Goal: Task Accomplishment & Management: Manage account settings

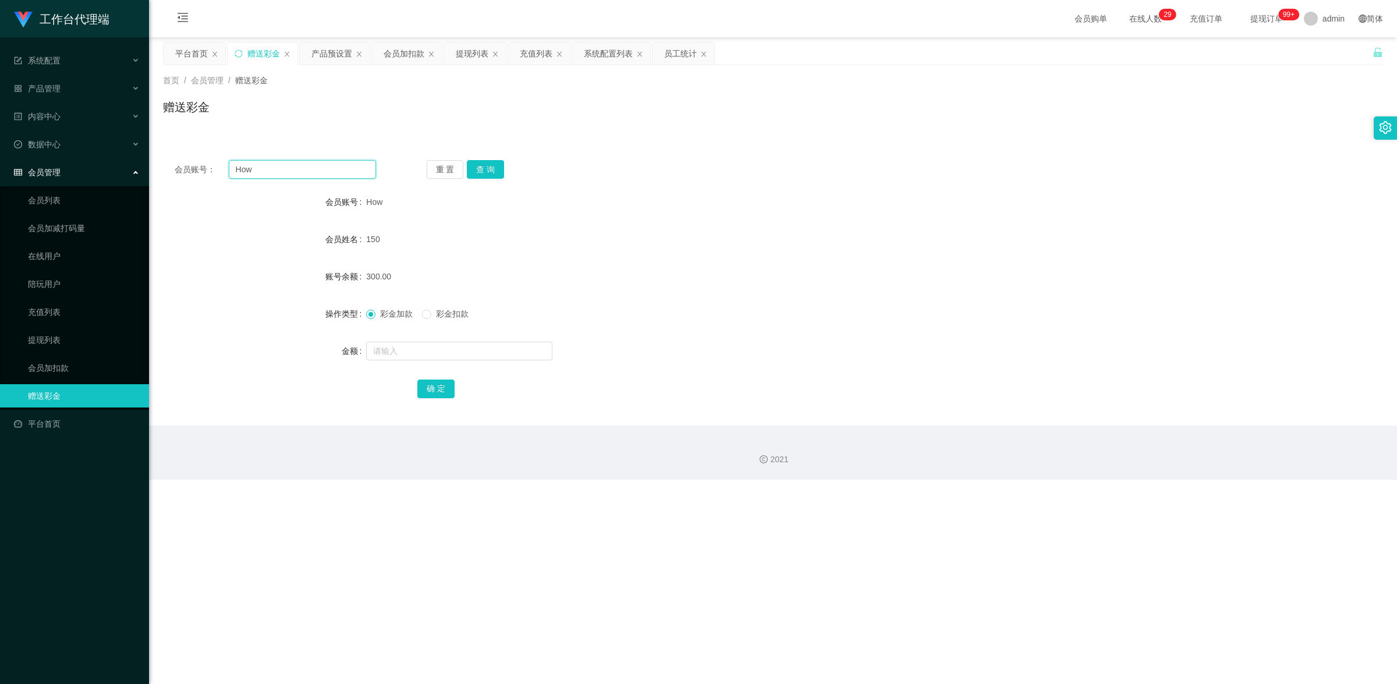
drag, startPoint x: 0, startPoint y: 0, endPoint x: 214, endPoint y: 161, distance: 267.7
click at [214, 161] on div "会员账号： How" at bounding box center [275, 169] width 201 height 19
click at [496, 171] on button "查 询" at bounding box center [485, 169] width 37 height 19
click at [205, 144] on div "会员账号： How 重 置 查 询 会员账号 How 会员姓名 150 账号余额 390.00 操作类型 彩金加款 彩金扣款 金额 确 定" at bounding box center [773, 279] width 1220 height 291
paste input "Masht"
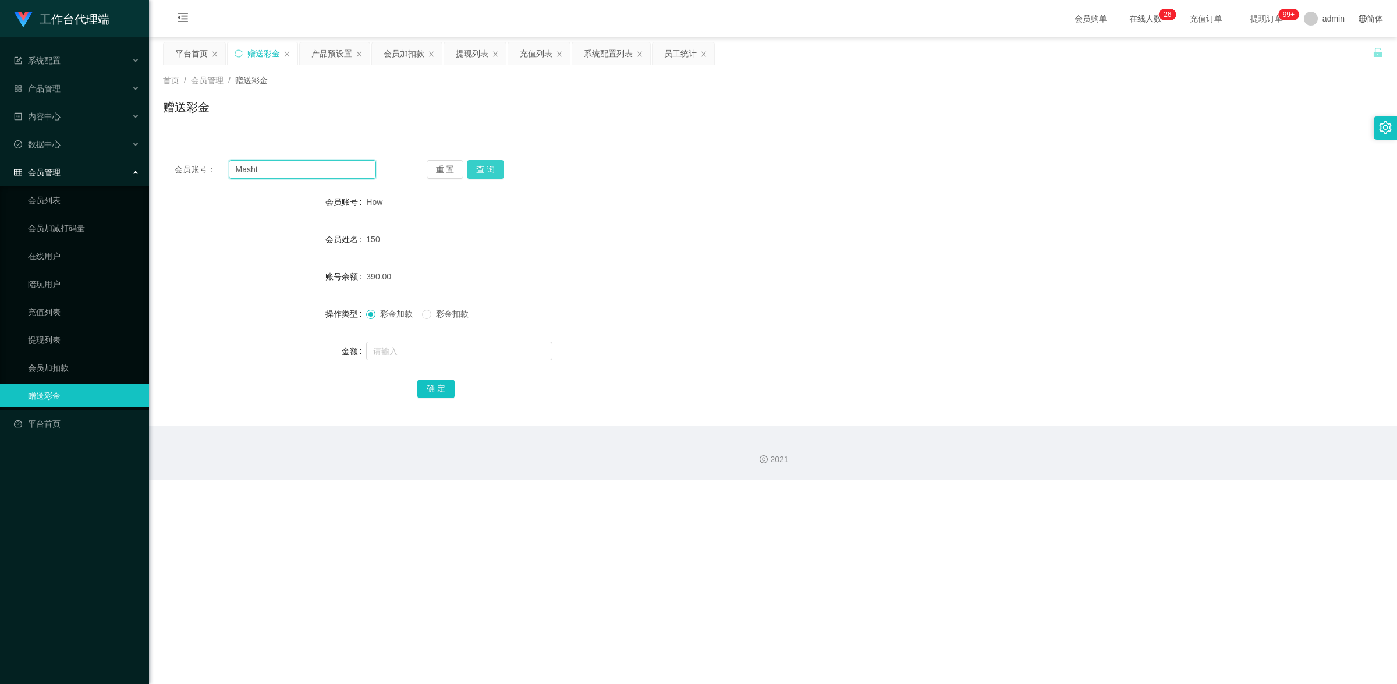
type input "Masht"
click at [477, 170] on button "查 询" at bounding box center [485, 169] width 37 height 19
click at [399, 345] on input "text" at bounding box center [459, 351] width 186 height 19
type input "100"
click at [435, 393] on button "确 定" at bounding box center [435, 389] width 37 height 19
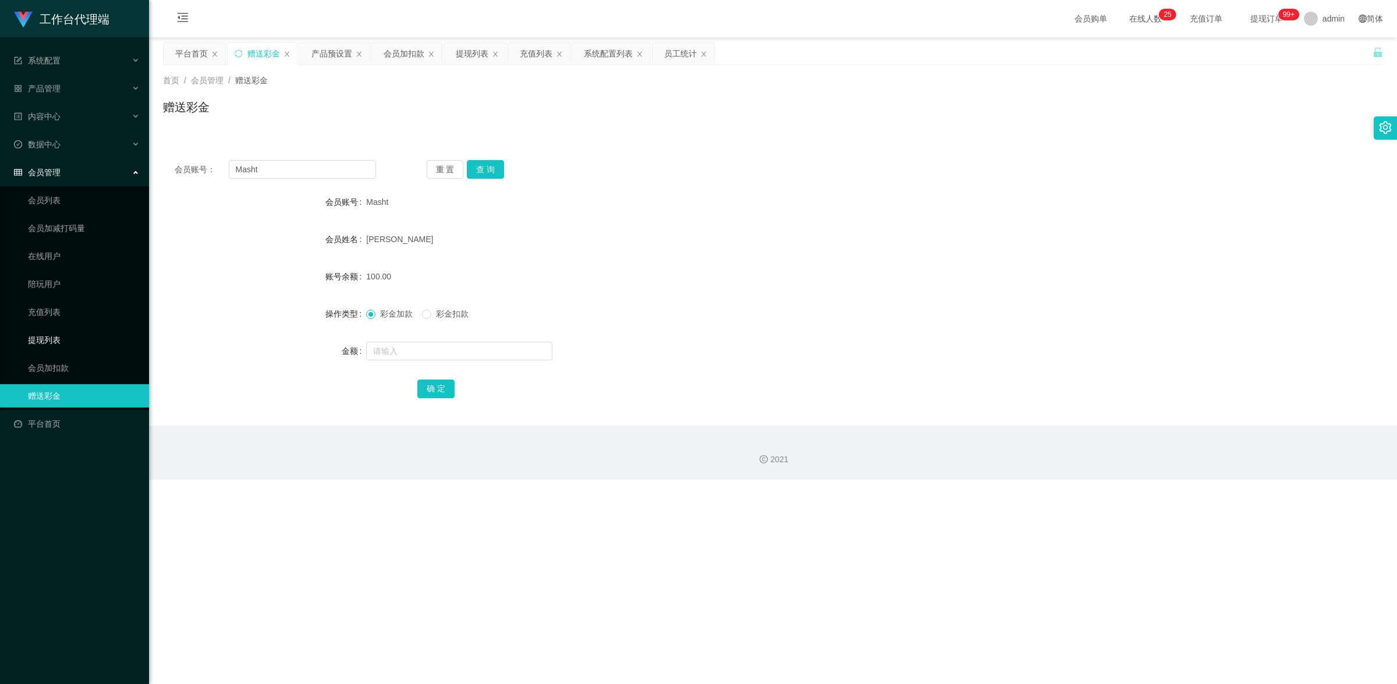
click at [79, 343] on link "提现列表" at bounding box center [84, 339] width 112 height 23
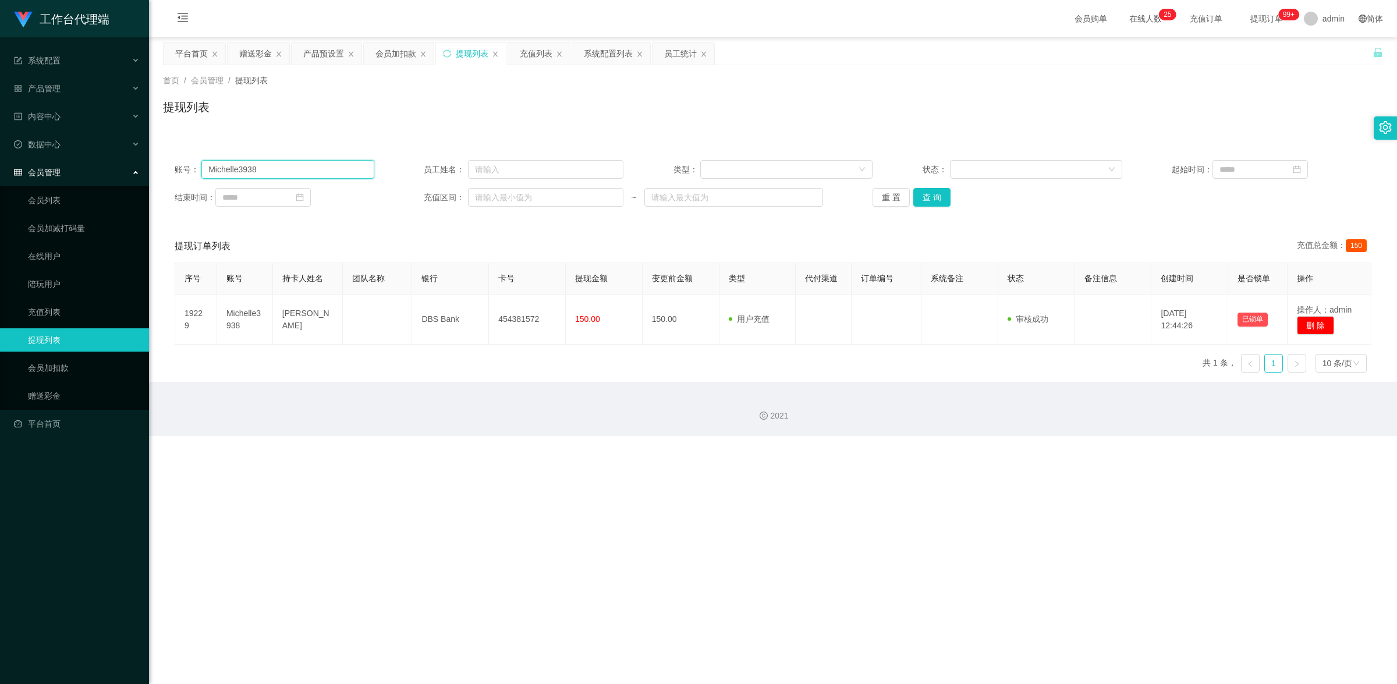
drag, startPoint x: 272, startPoint y: 172, endPoint x: 164, endPoint y: 151, distance: 109.7
click at [152, 152] on main "关闭左侧 关闭右侧 关闭其它 刷新页面 平台首页 赠送彩金 产品预设置 会员加扣款 提现列表 充值列表 系统配置列表 员工统计 首页 / 会员管理 / 提现列…" at bounding box center [773, 209] width 1248 height 345
paste input "How"
type input "How"
click at [930, 196] on button "查 询" at bounding box center [931, 197] width 37 height 19
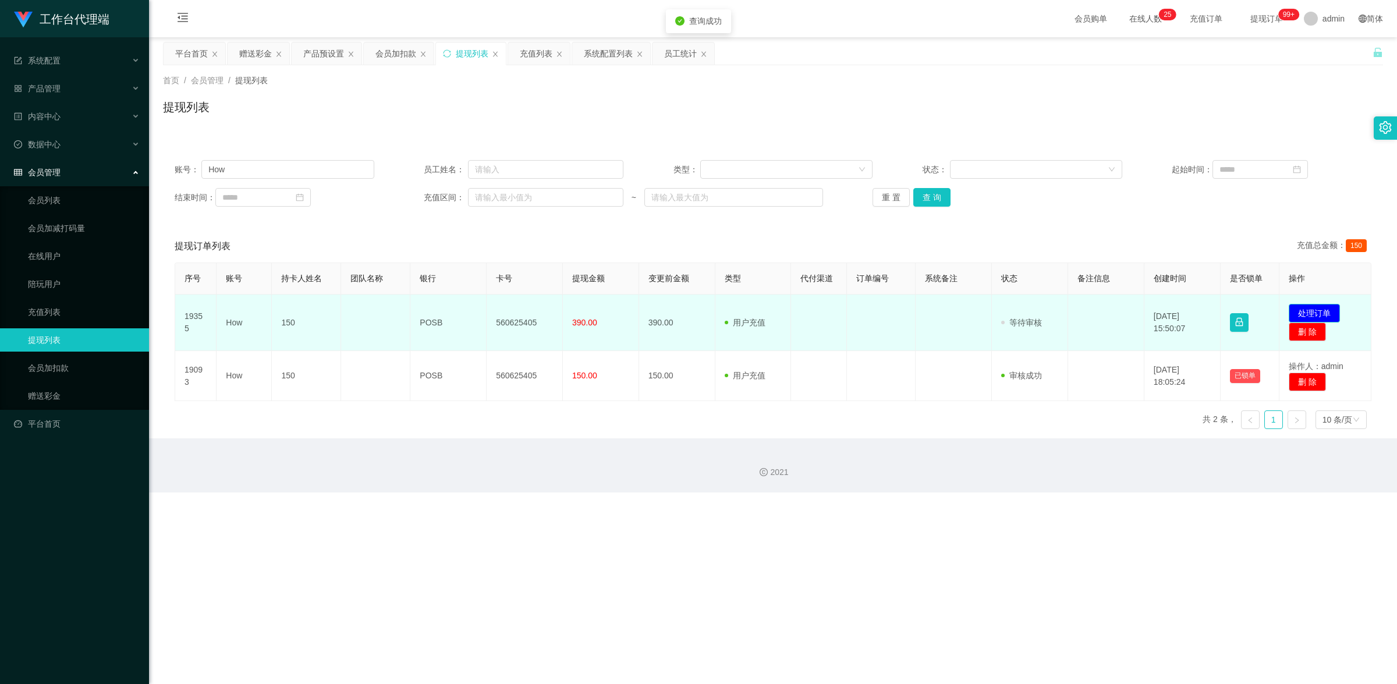
click at [1313, 313] on button "处理订单" at bounding box center [1314, 313] width 51 height 19
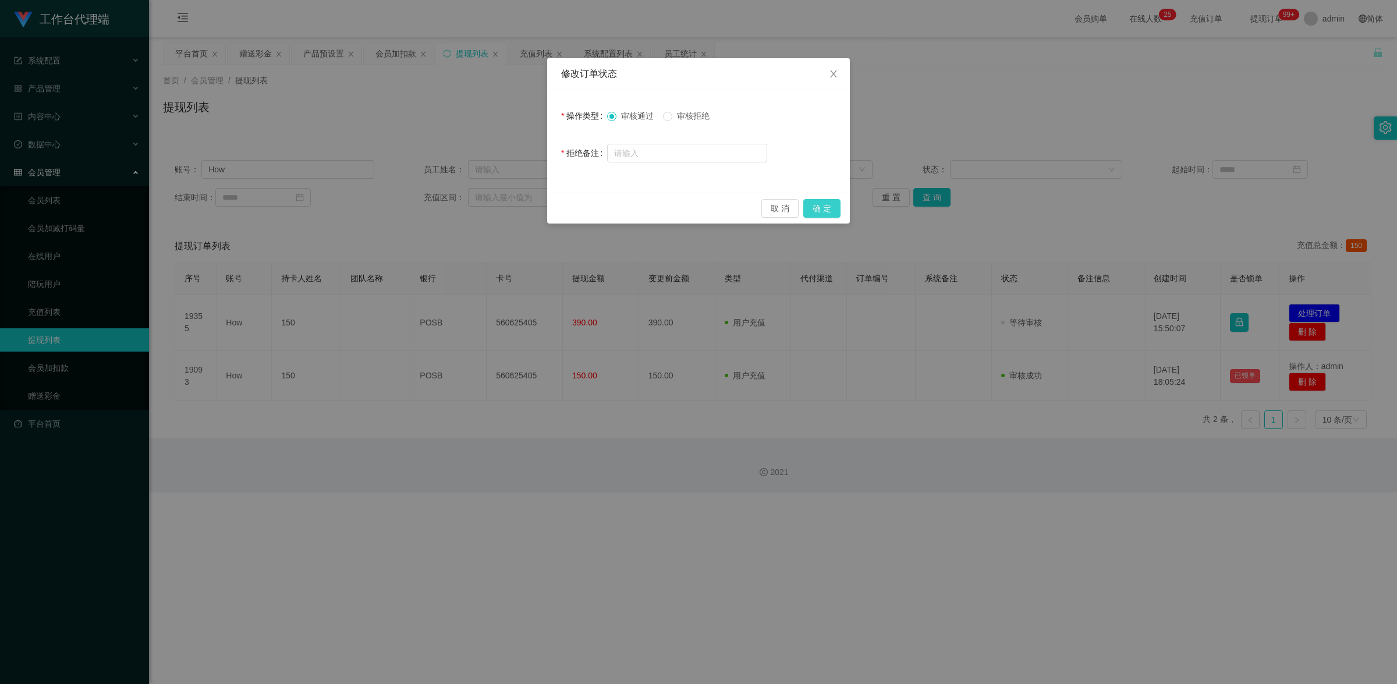
click at [824, 213] on button "确 定" at bounding box center [821, 208] width 37 height 19
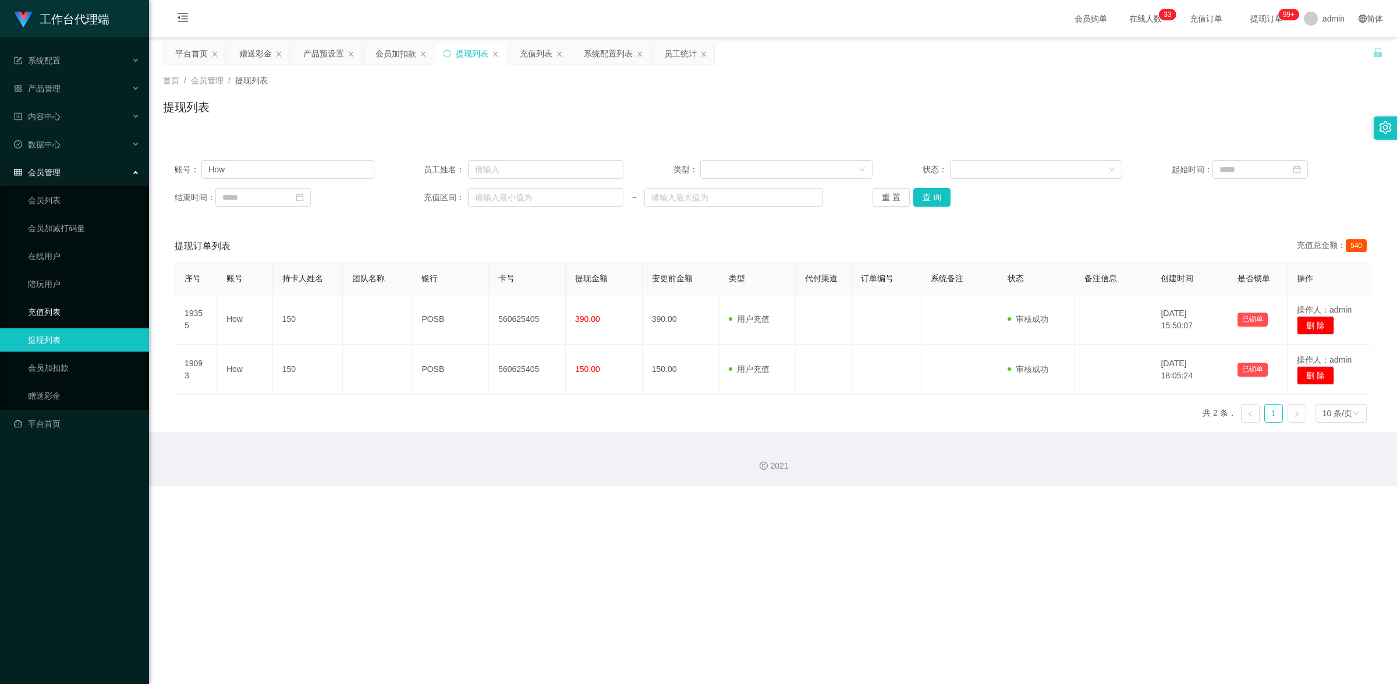
click at [67, 310] on link "充值列表" at bounding box center [84, 311] width 112 height 23
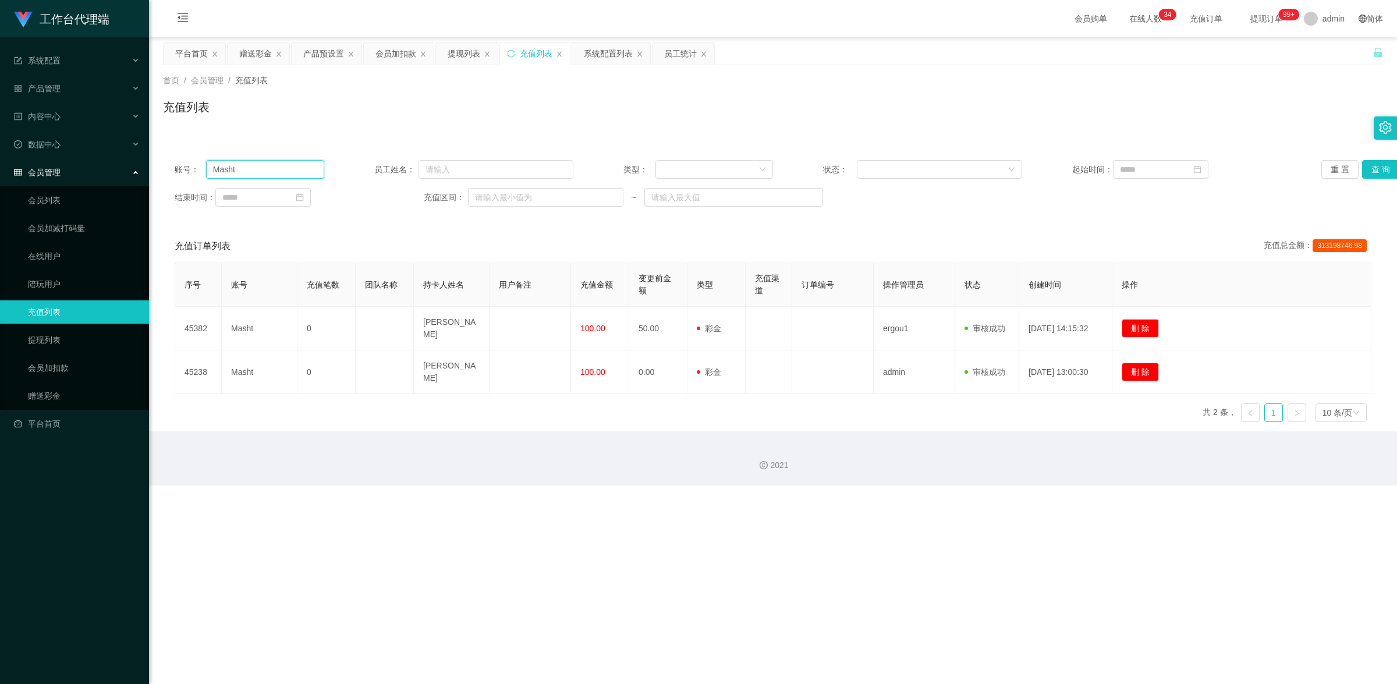
drag, startPoint x: 259, startPoint y: 172, endPoint x: 200, endPoint y: 156, distance: 61.6
click at [200, 156] on div "账号： Masht 员工姓名： 类型： 状态： 起始时间： 重 置 查 询 结束时间： 充值区间： ~" at bounding box center [773, 183] width 1220 height 70
paste input "Khee85"
type input "Khee85"
click at [1380, 170] on button "查 询" at bounding box center [1380, 169] width 37 height 19
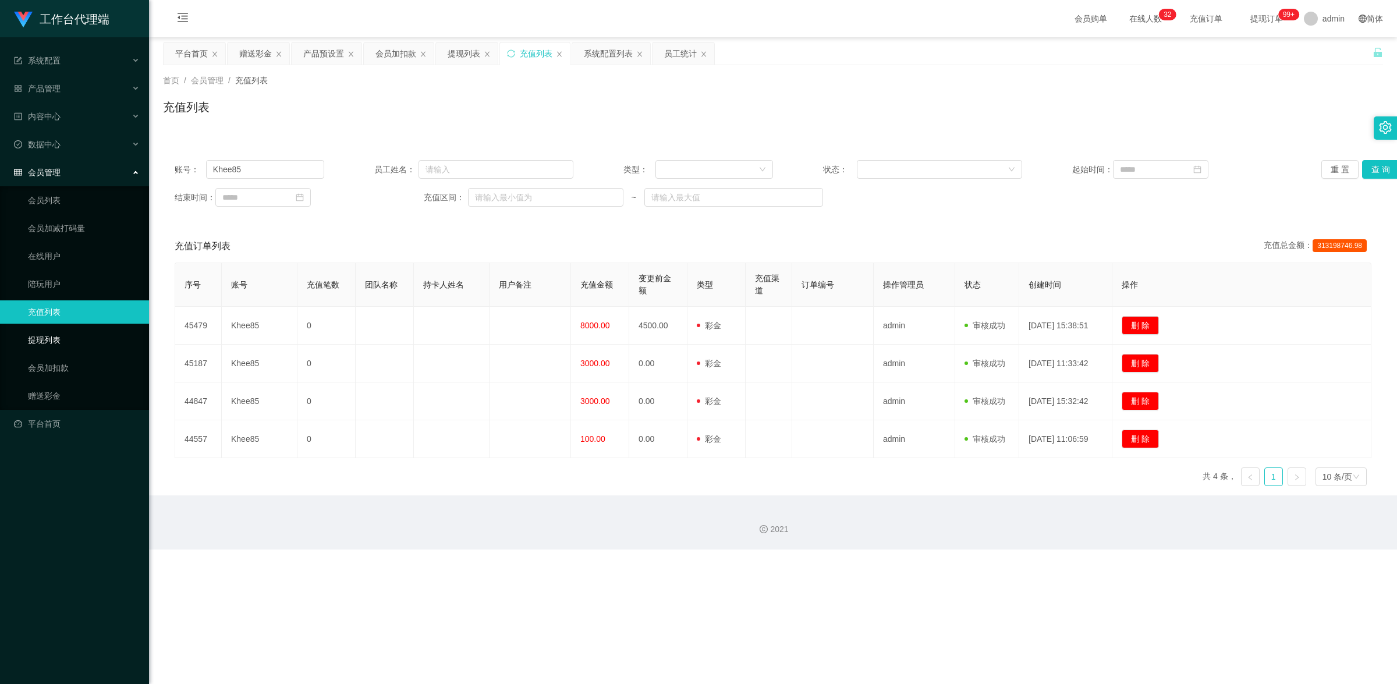
click at [58, 339] on link "提现列表" at bounding box center [84, 339] width 112 height 23
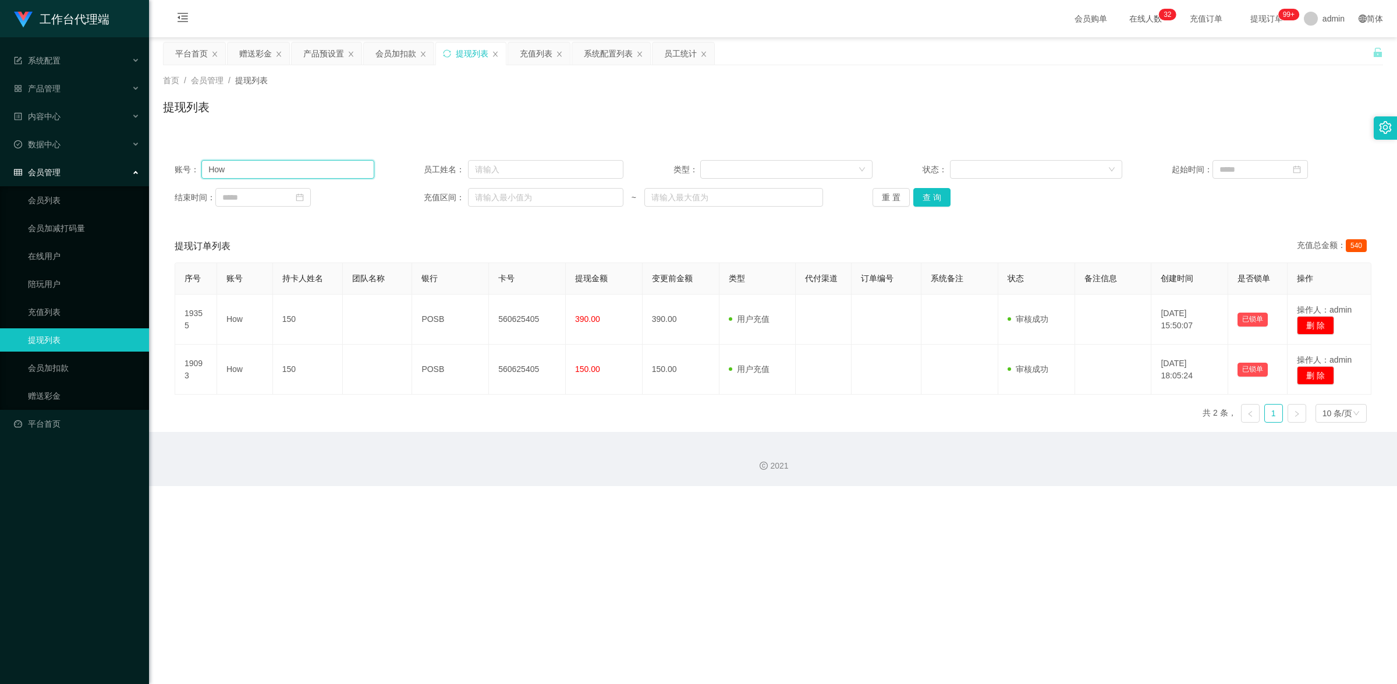
drag, startPoint x: 233, startPoint y: 173, endPoint x: 204, endPoint y: 164, distance: 30.9
click at [204, 164] on input "How" at bounding box center [287, 169] width 172 height 19
paste input "Masht"
type input "Masht"
click at [928, 197] on button "查 询" at bounding box center [931, 197] width 37 height 19
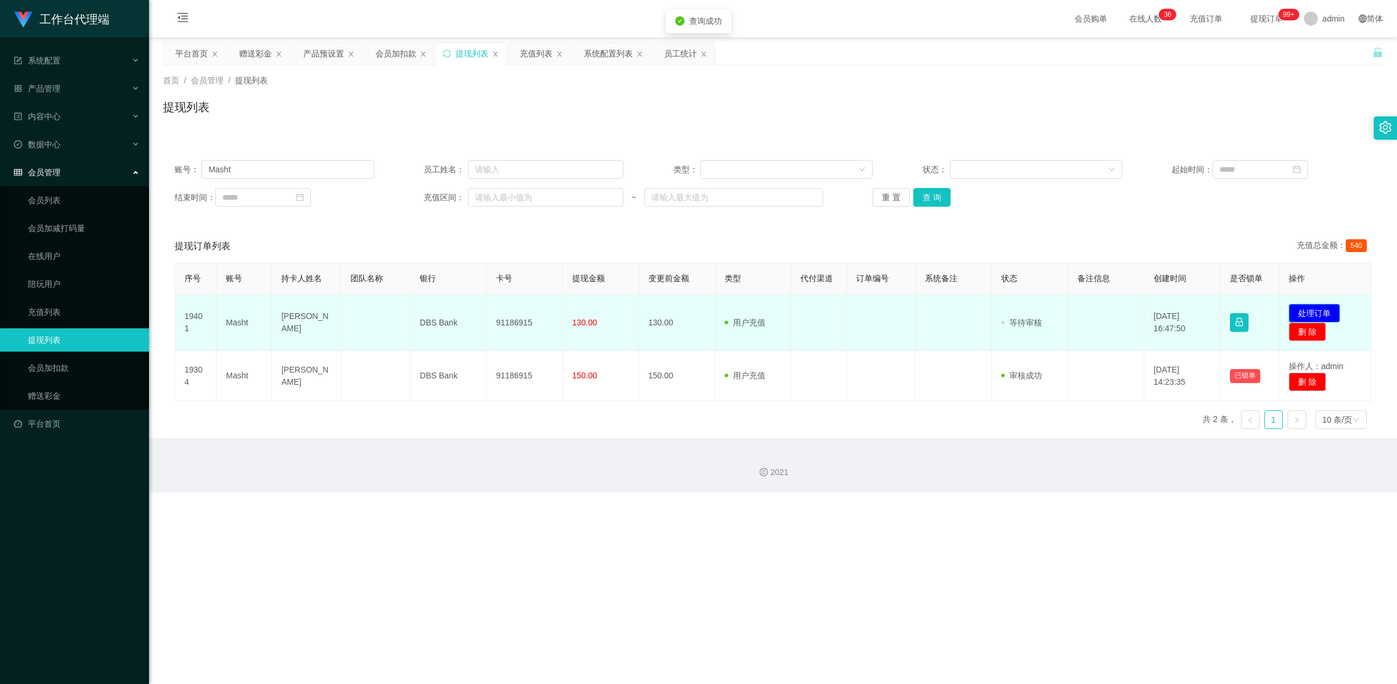
click at [1293, 308] on button "处理订单" at bounding box center [1314, 313] width 51 height 19
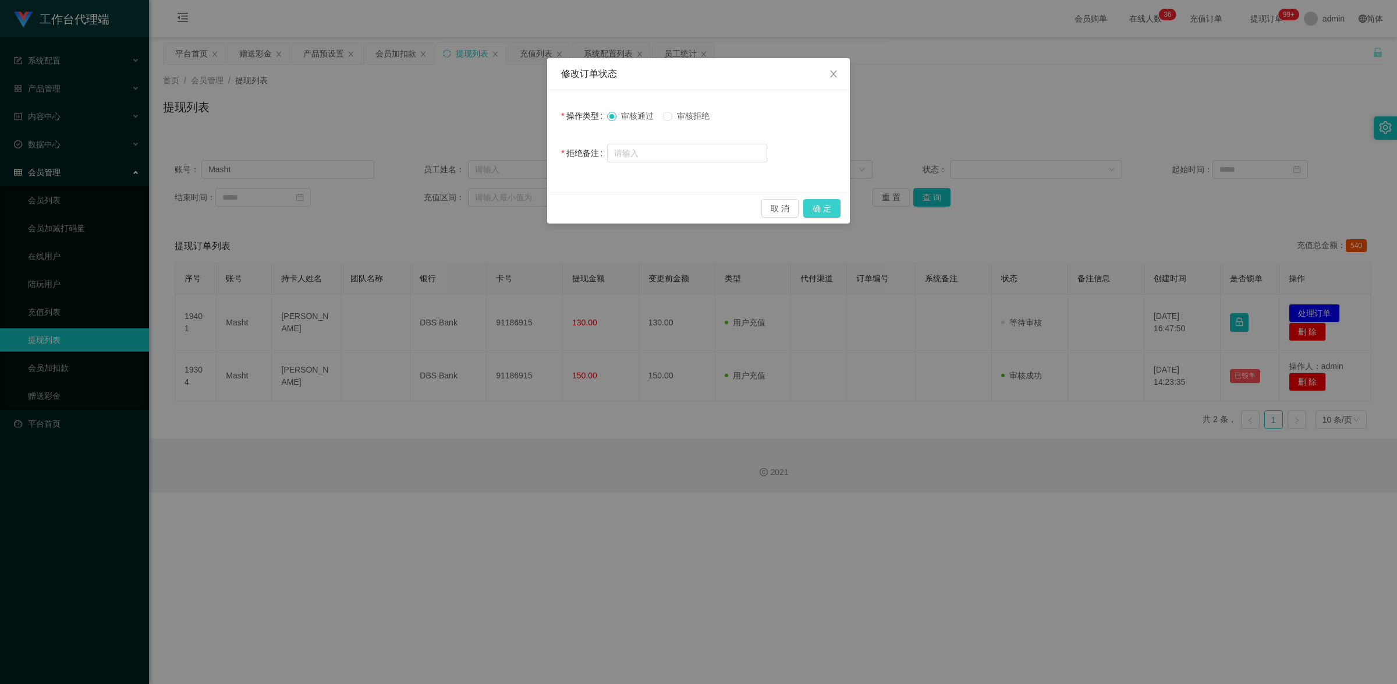
click at [827, 204] on button "确 定" at bounding box center [821, 208] width 37 height 19
